Goal: Book appointment/travel/reservation

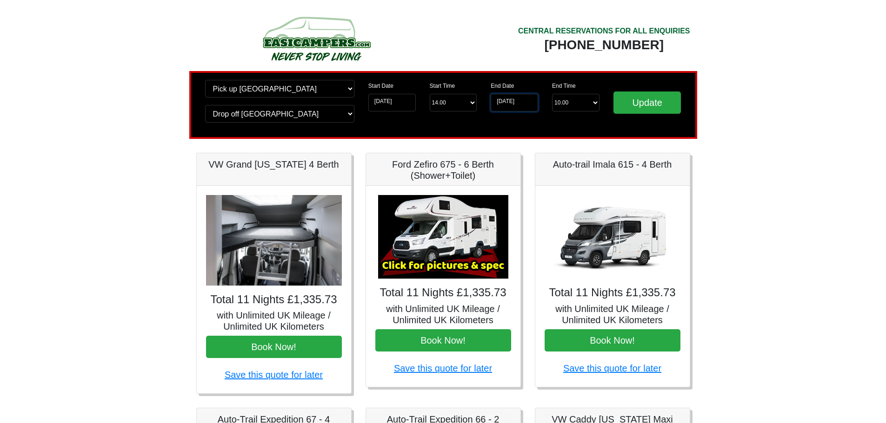
click at [529, 99] on input "08-09-2026" at bounding box center [513, 103] width 47 height 18
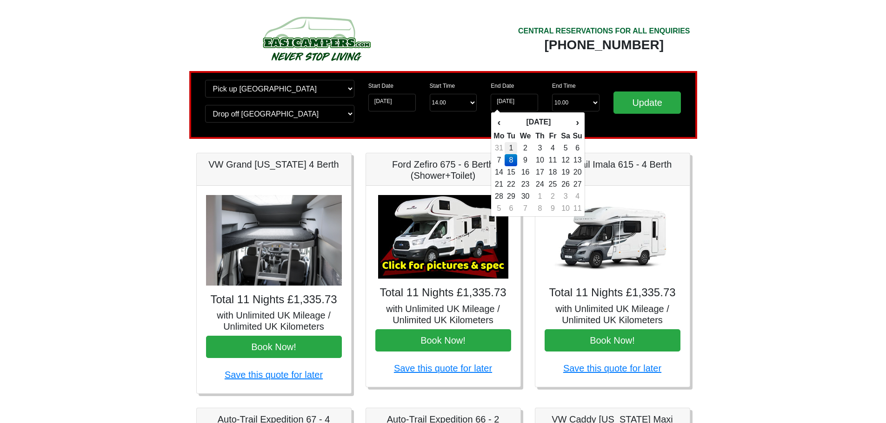
click at [516, 147] on td "1" at bounding box center [510, 148] width 13 height 12
type input "[DATE]"
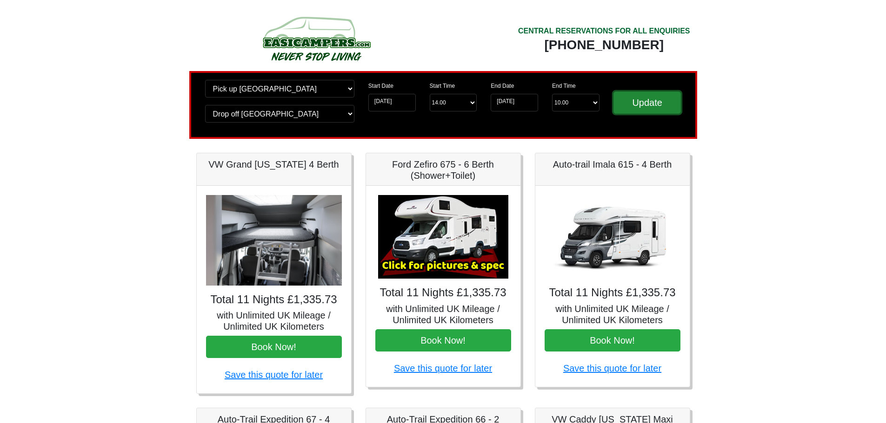
click at [635, 107] on input "Update" at bounding box center [647, 103] width 68 height 22
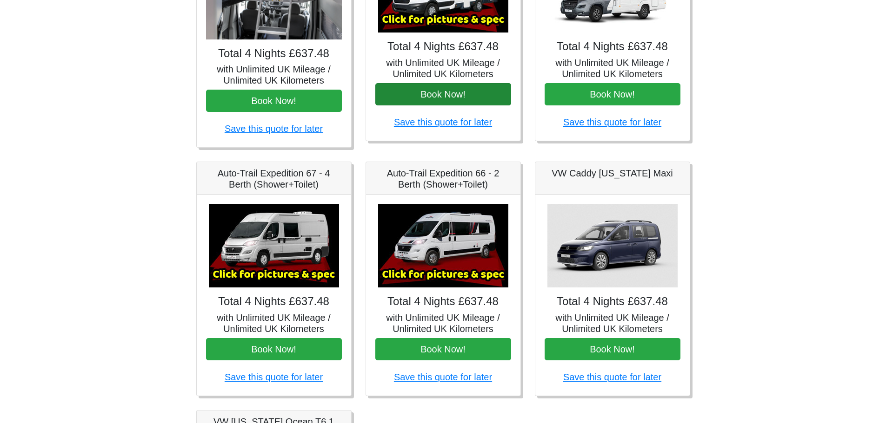
scroll to position [504, 0]
